Goal: Information Seeking & Learning: Learn about a topic

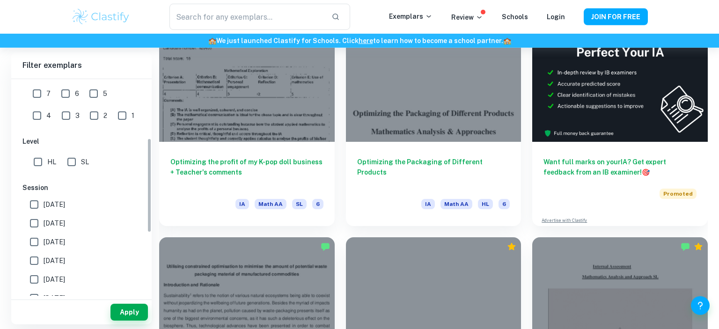
scroll to position [191, 0]
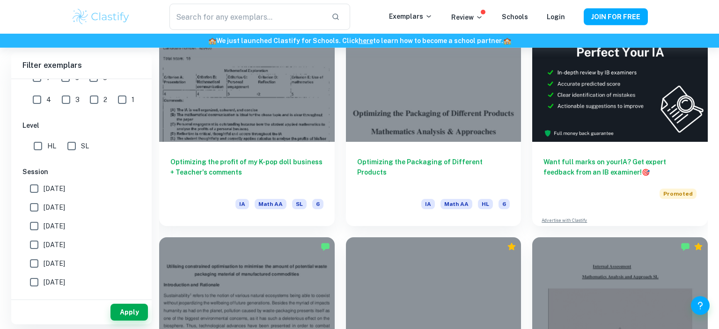
click at [37, 146] on input "HL" at bounding box center [38, 146] width 19 height 19
checkbox input "true"
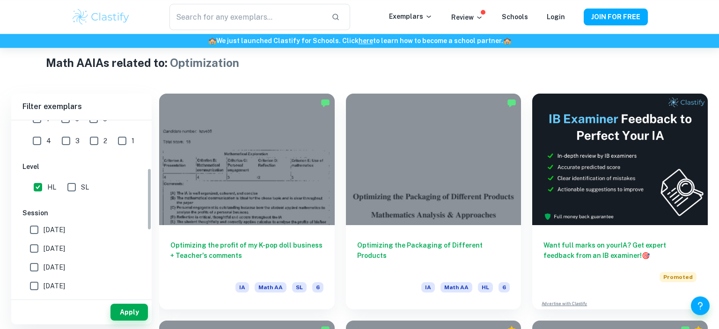
scroll to position [112, 0]
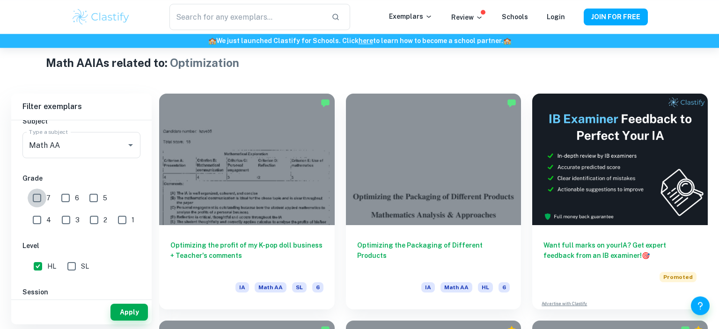
click at [37, 197] on input "7" at bounding box center [37, 198] width 19 height 19
checkbox input "true"
click at [66, 199] on input "6" at bounding box center [65, 198] width 19 height 19
click at [134, 310] on button "Apply" at bounding box center [128, 312] width 37 height 17
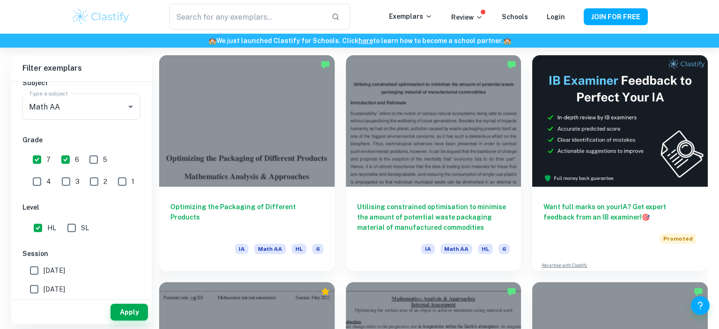
scroll to position [260, 0]
click at [58, 156] on input "6" at bounding box center [65, 159] width 19 height 19
click at [136, 309] on button "Apply" at bounding box center [128, 312] width 37 height 17
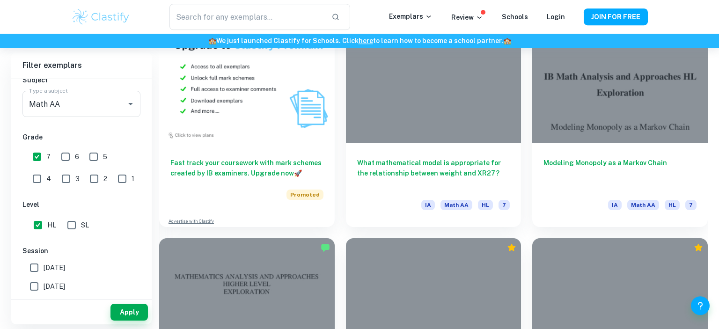
scroll to position [733, 0]
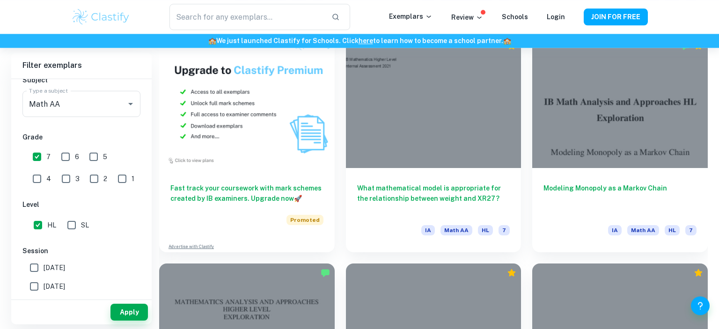
click at [64, 155] on input "6" at bounding box center [65, 156] width 19 height 19
checkbox input "true"
click at [125, 315] on button "Apply" at bounding box center [128, 312] width 37 height 17
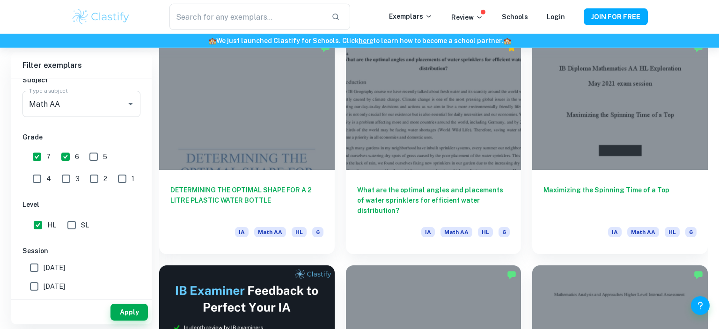
scroll to position [1418, 0]
